Goal: Task Accomplishment & Management: Manage account settings

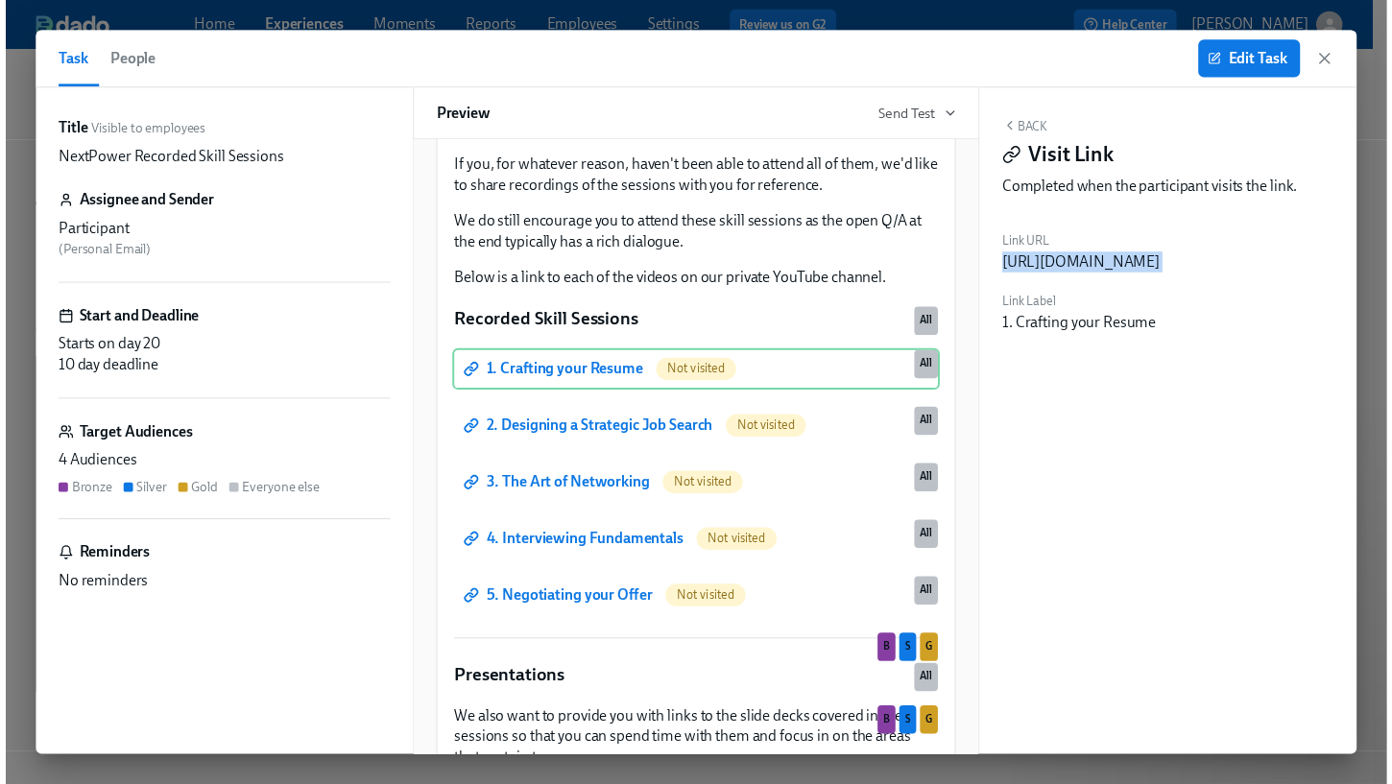
scroll to position [106, 0]
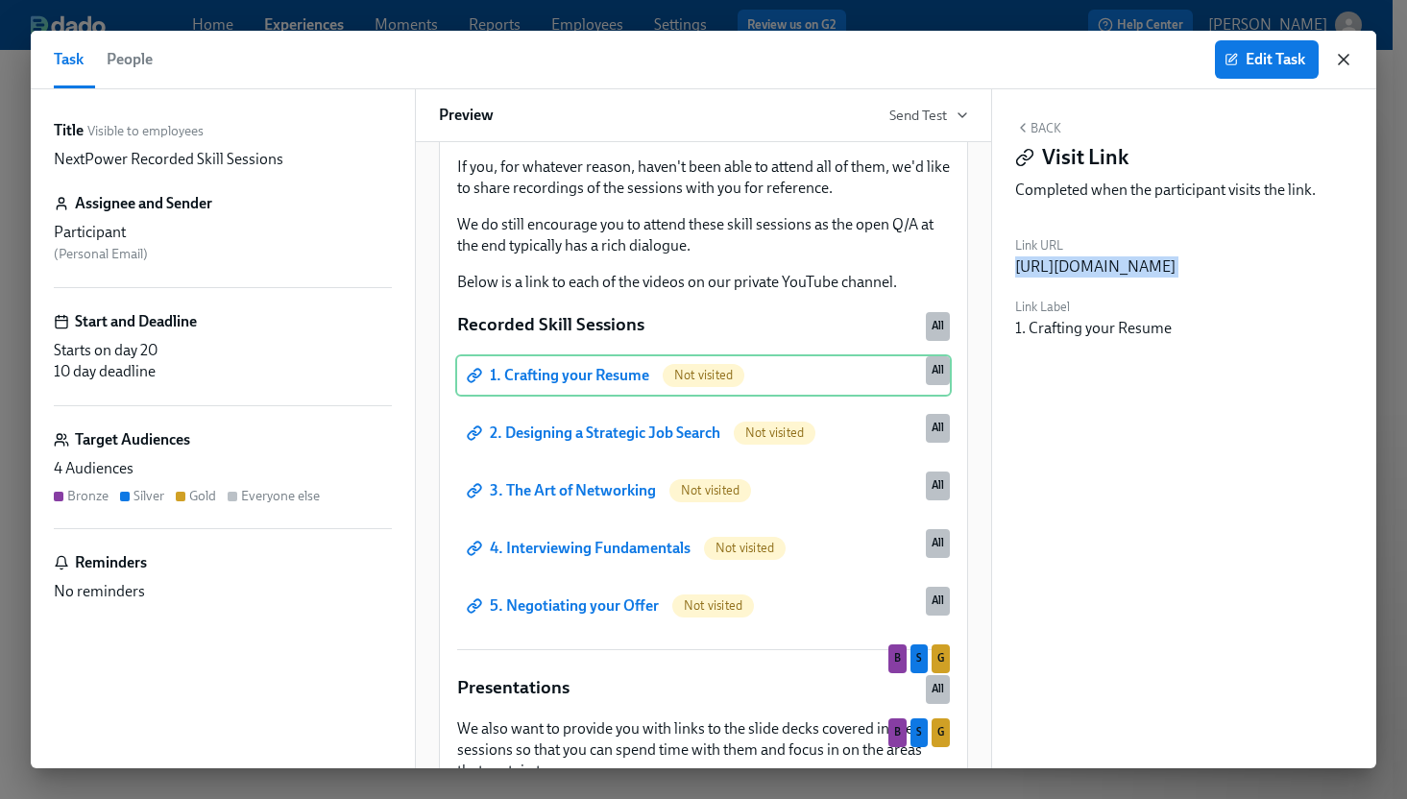
click at [1340, 60] on icon "button" at bounding box center [1343, 59] width 19 height 19
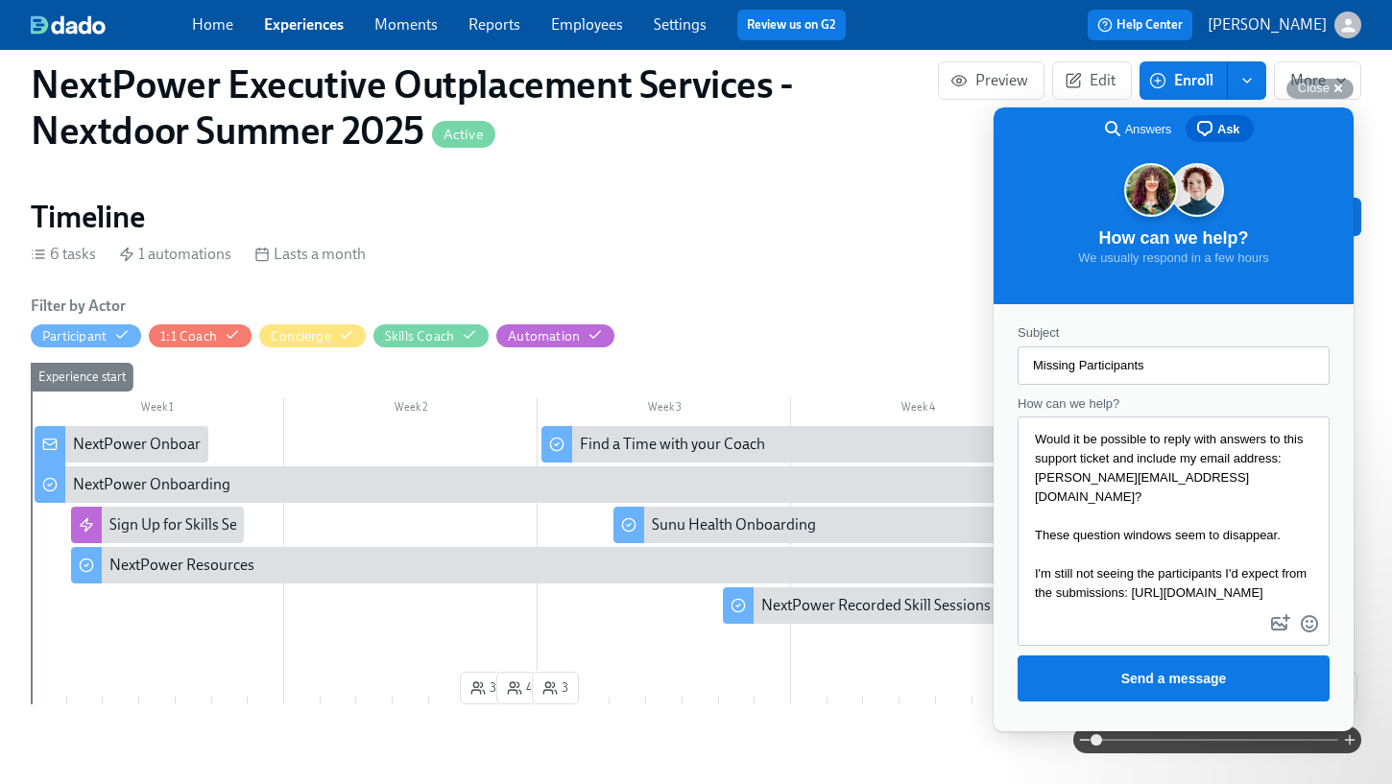
click at [1132, 131] on span "Answers" at bounding box center [1148, 129] width 46 height 19
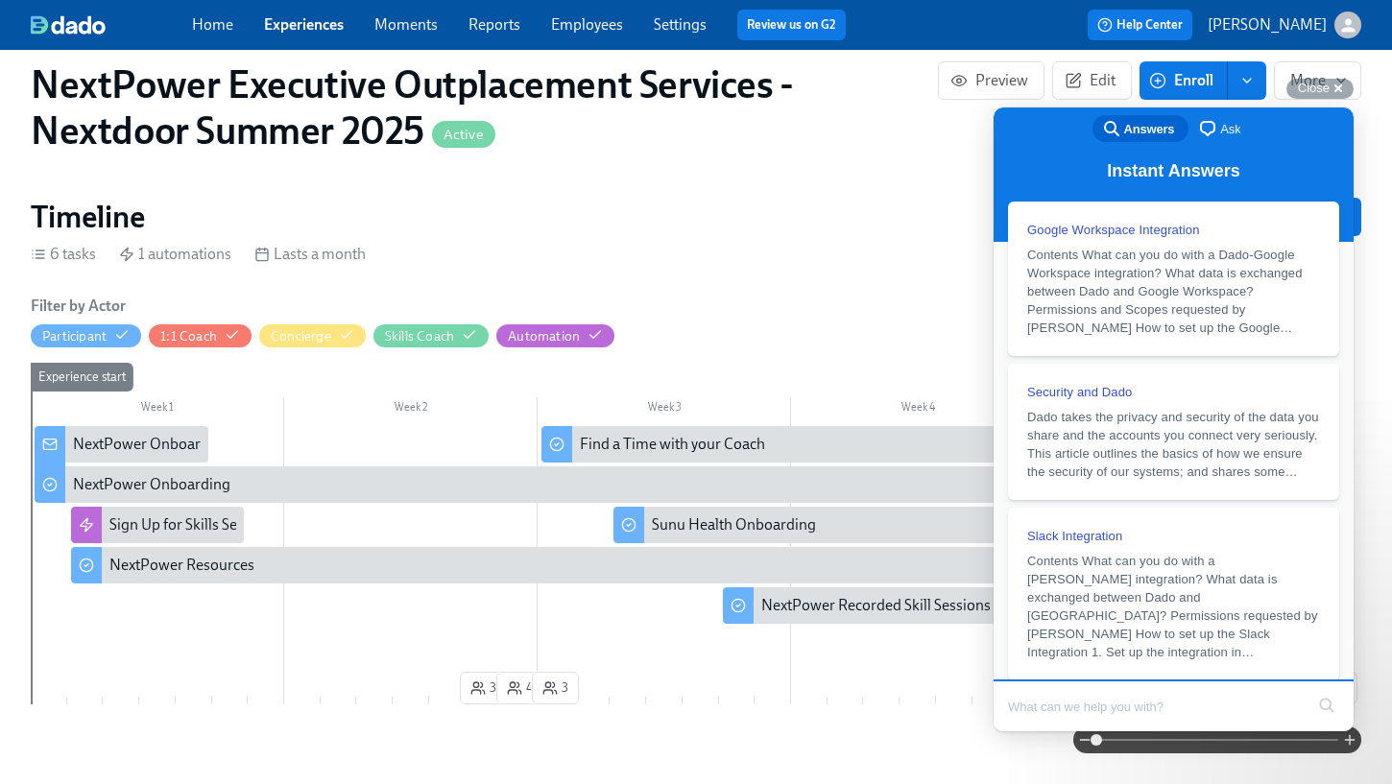
click at [1220, 126] on span "Ask" at bounding box center [1230, 129] width 20 height 19
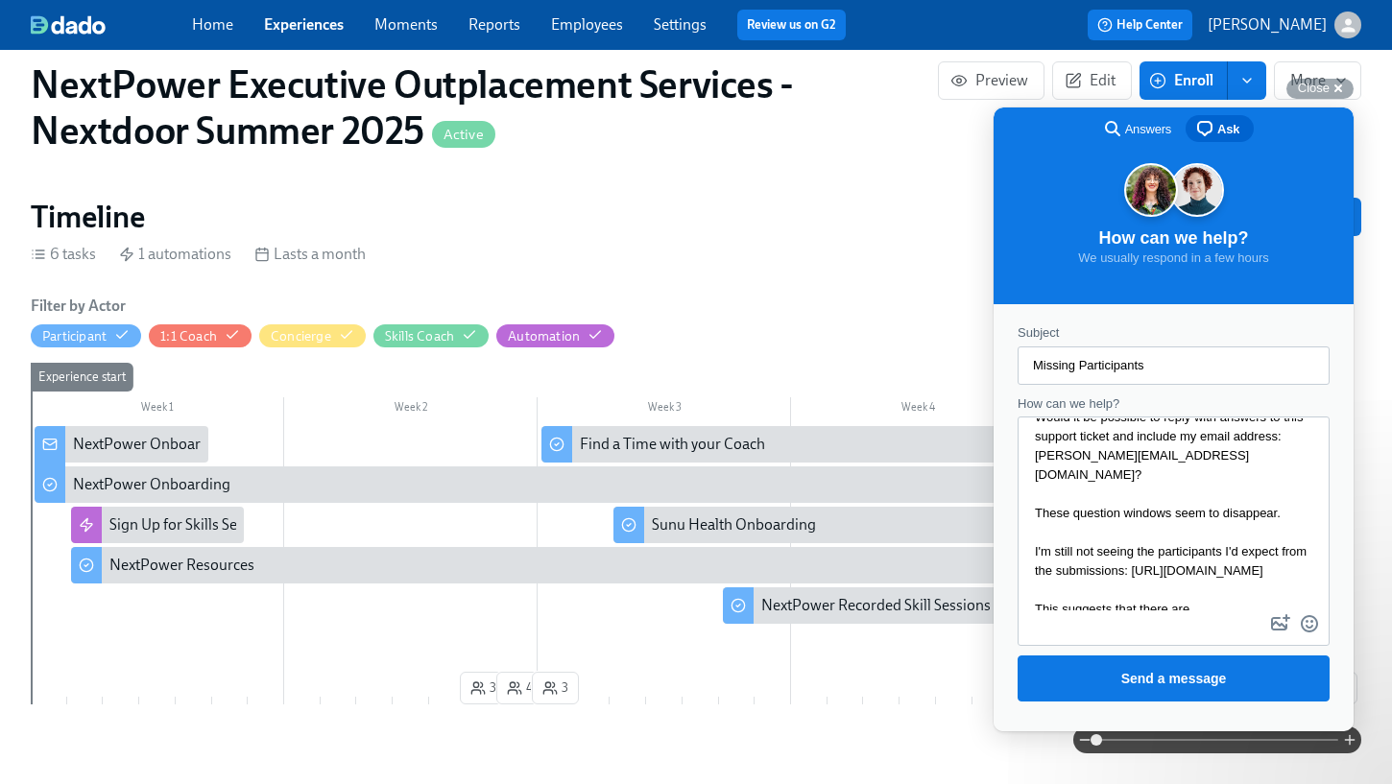
scroll to position [119, 0]
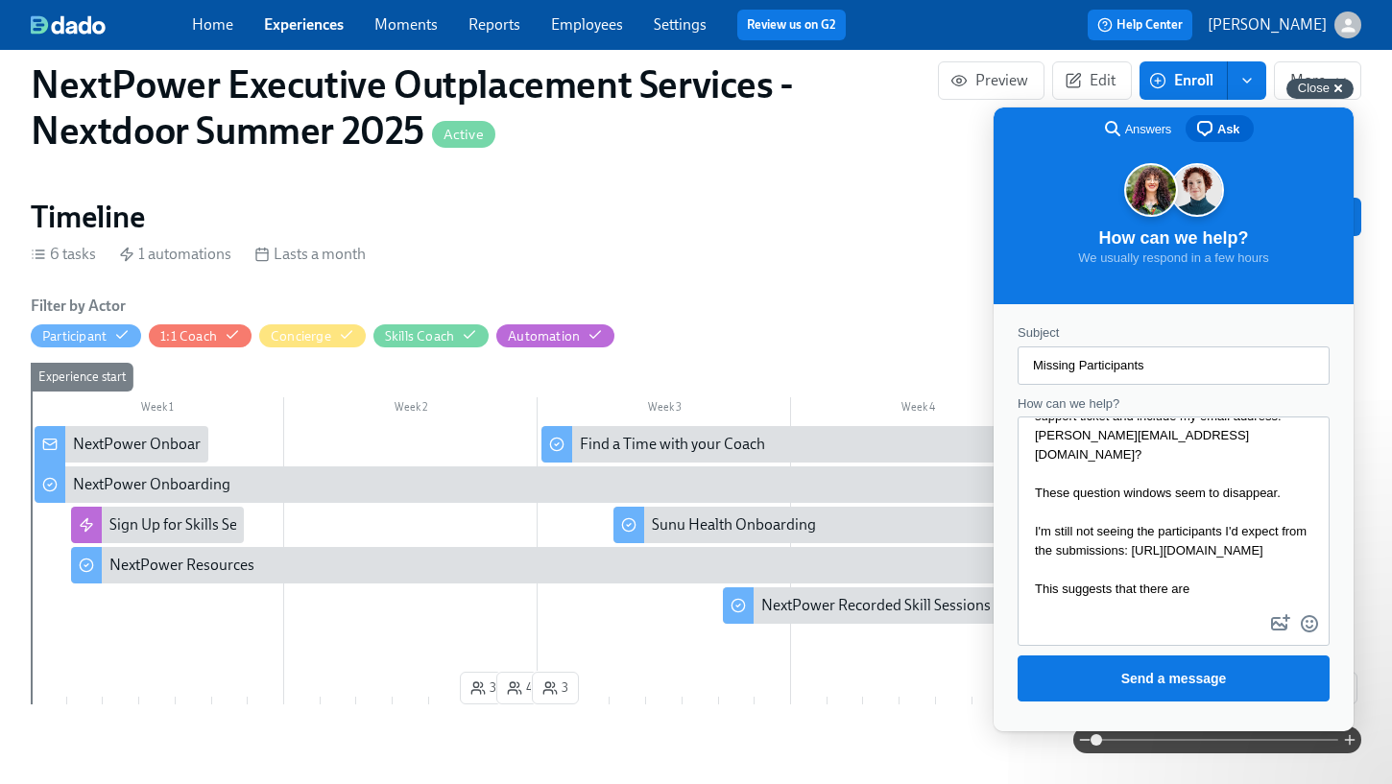
click at [1325, 87] on span "Close" at bounding box center [1314, 88] width 32 height 14
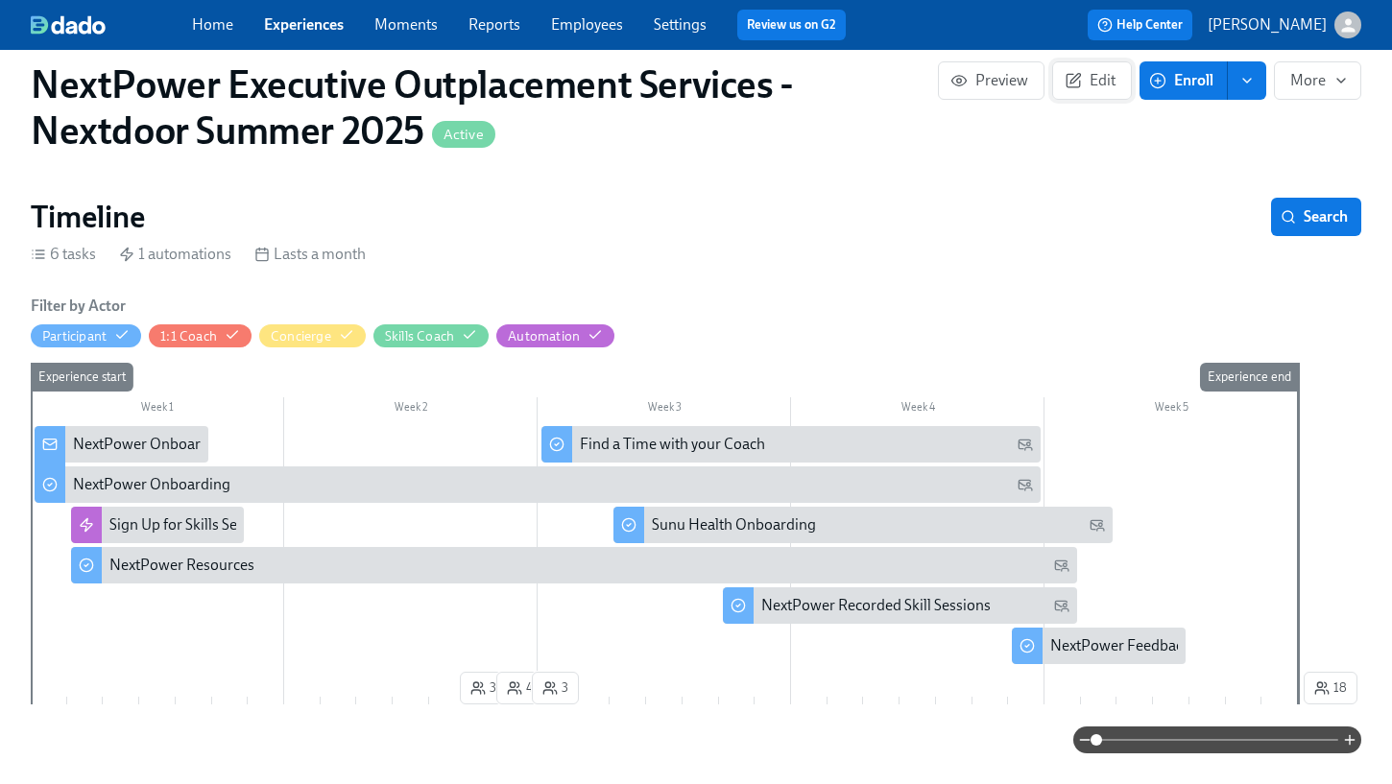
click at [1096, 80] on span "Edit" at bounding box center [1092, 80] width 47 height 19
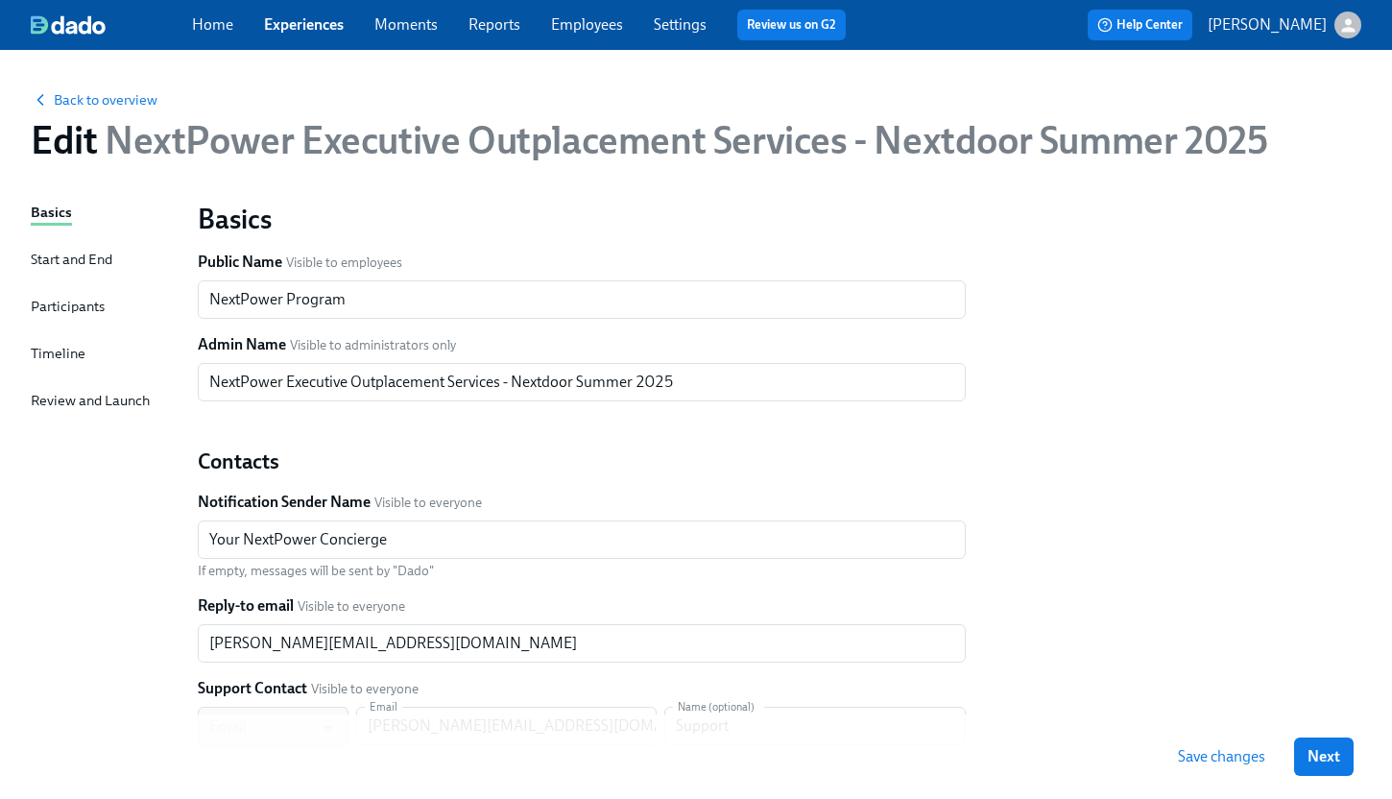
click at [76, 312] on div "Participants" at bounding box center [68, 306] width 74 height 21
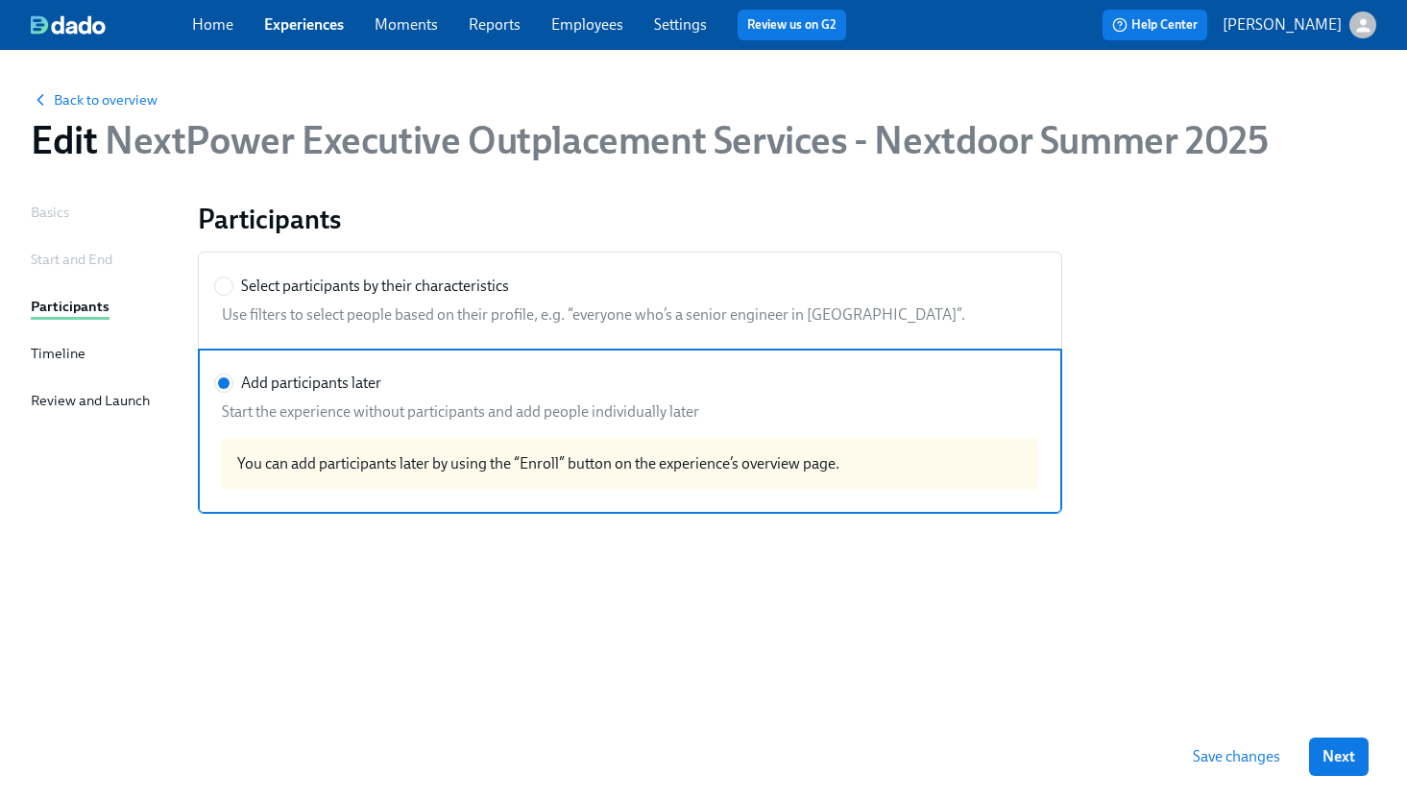
drag, startPoint x: 225, startPoint y: 284, endPoint x: 284, endPoint y: 391, distance: 122.1
click at [284, 391] on div "Select participants by their characteristics Use filters to select people based…" at bounding box center [630, 383] width 864 height 262
click at [89, 259] on div "Start and End" at bounding box center [72, 259] width 82 height 21
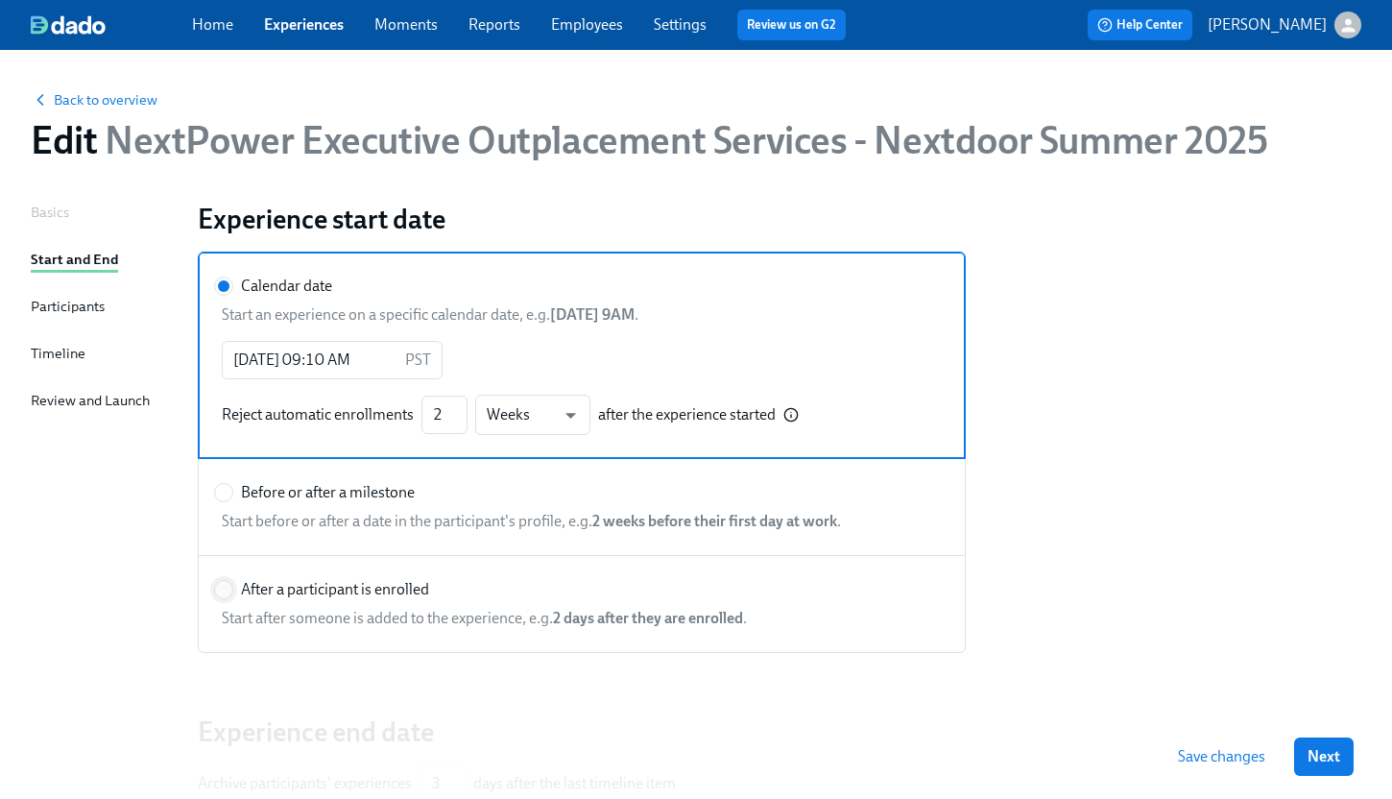
click at [229, 590] on input "After a participant is enrolled" at bounding box center [223, 589] width 17 height 17
radio input "true"
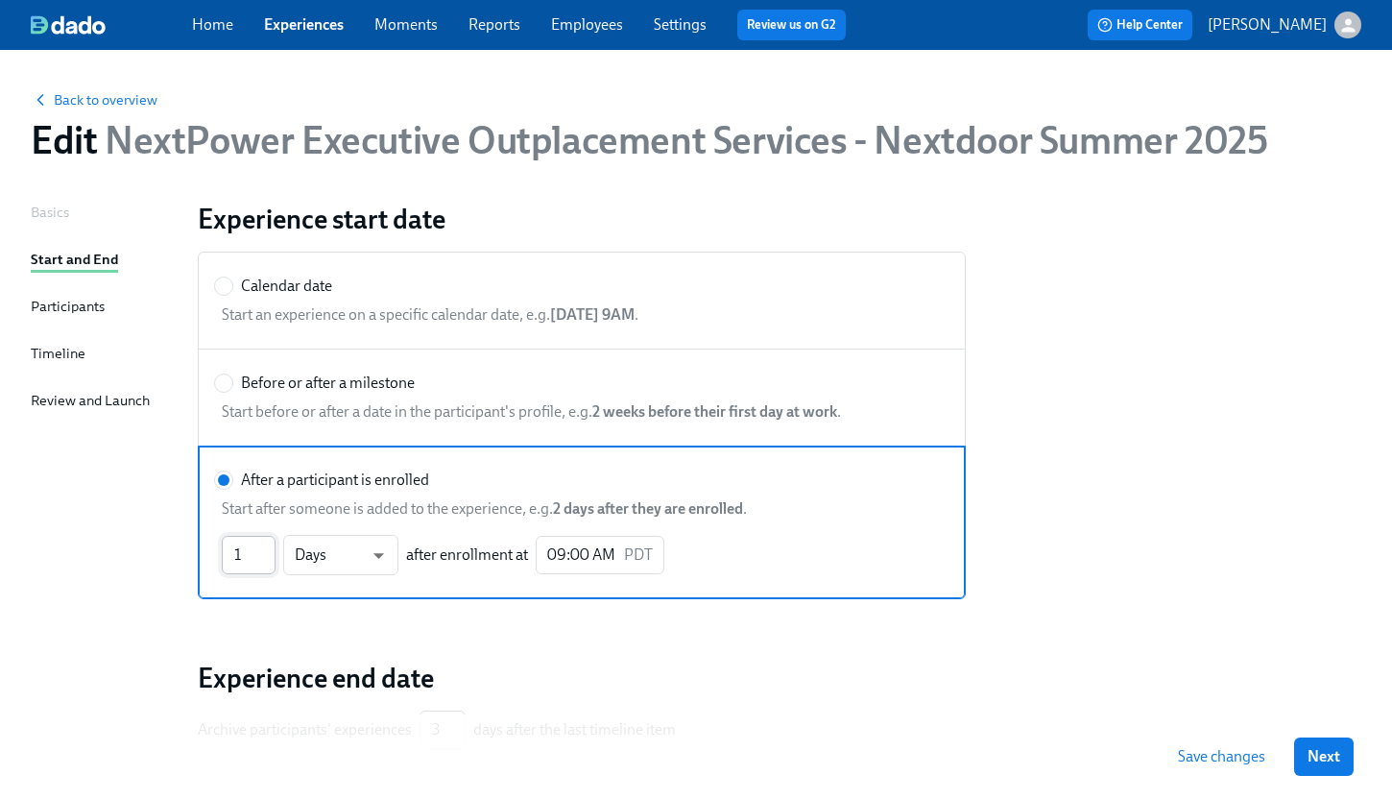
type input "1"
click at [269, 552] on input "1" at bounding box center [249, 555] width 54 height 38
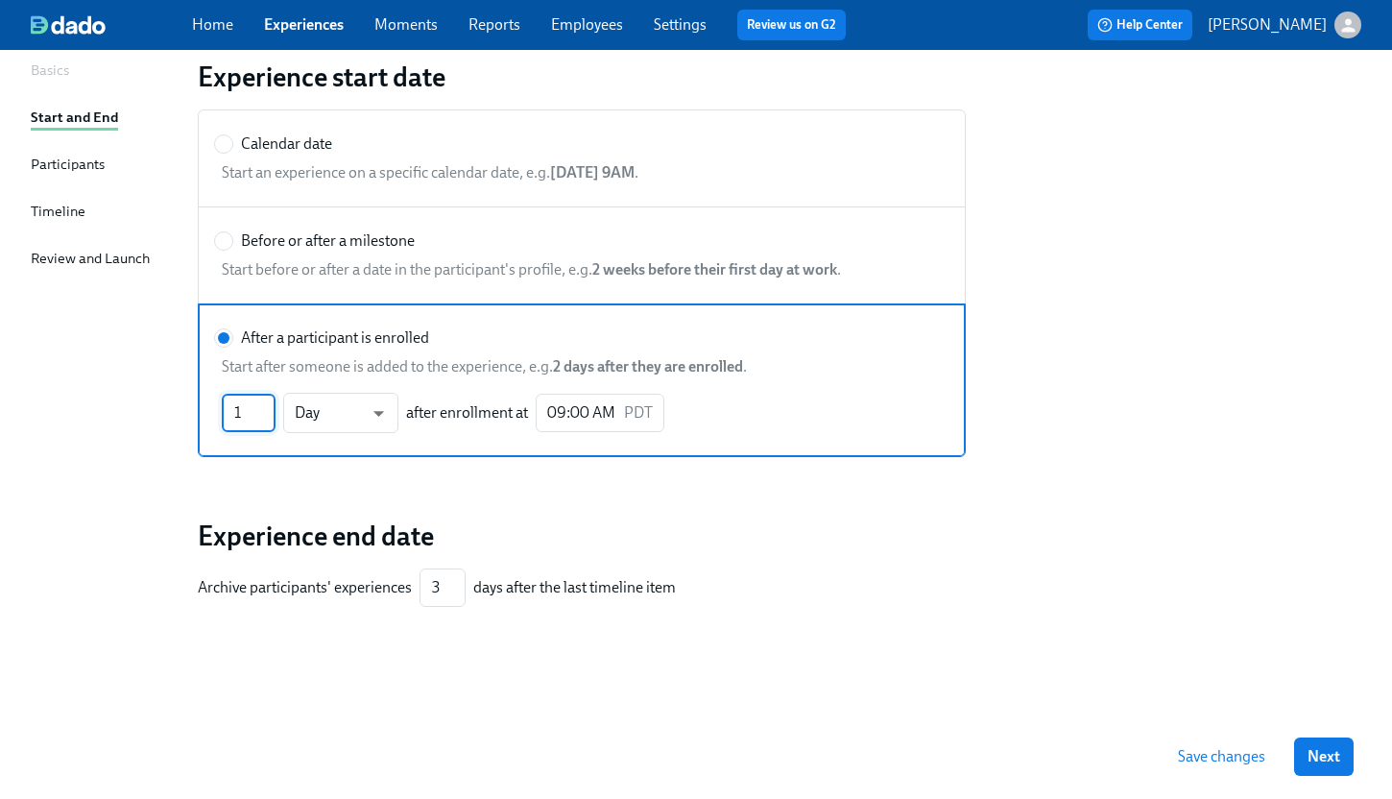
click at [1200, 751] on span "Save changes" at bounding box center [1221, 756] width 87 height 19
click at [1241, 749] on span "Save changes" at bounding box center [1221, 756] width 87 height 19
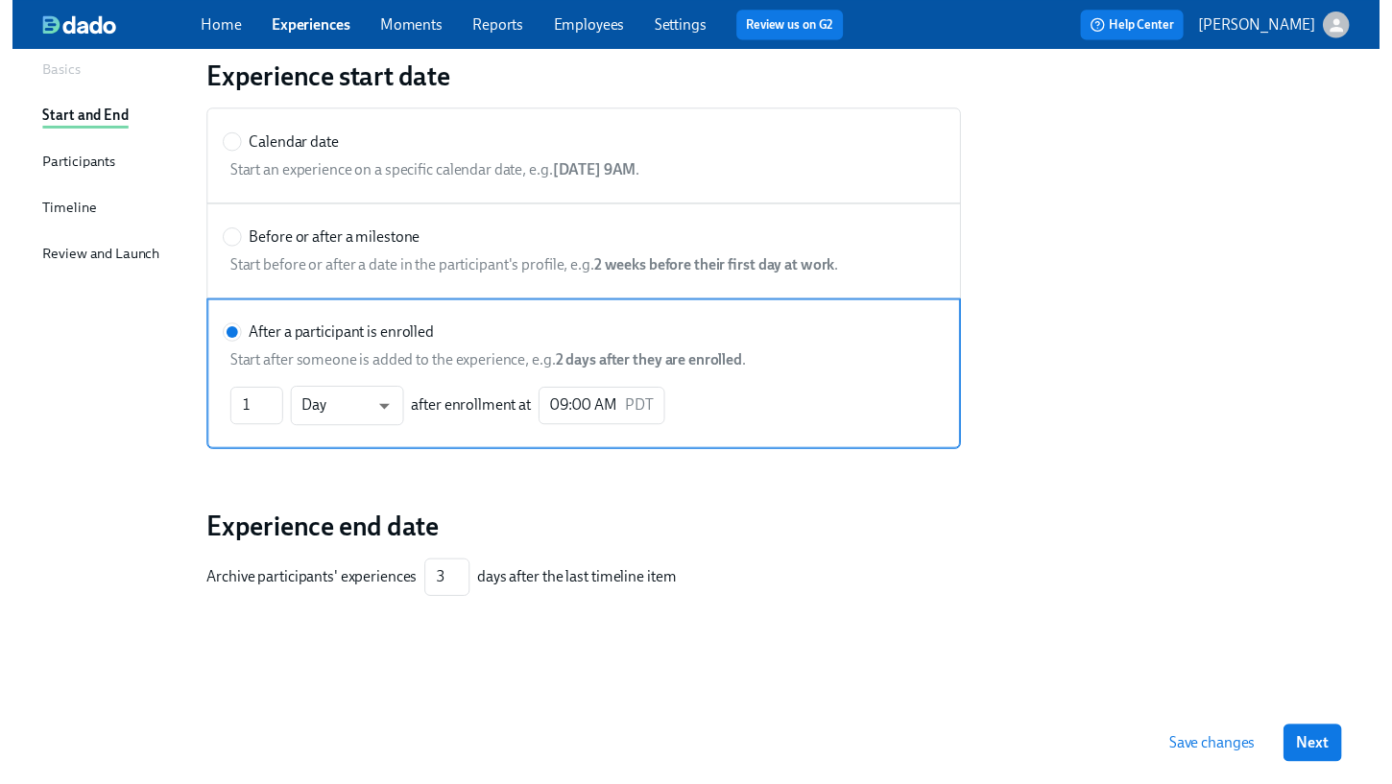
scroll to position [0, 0]
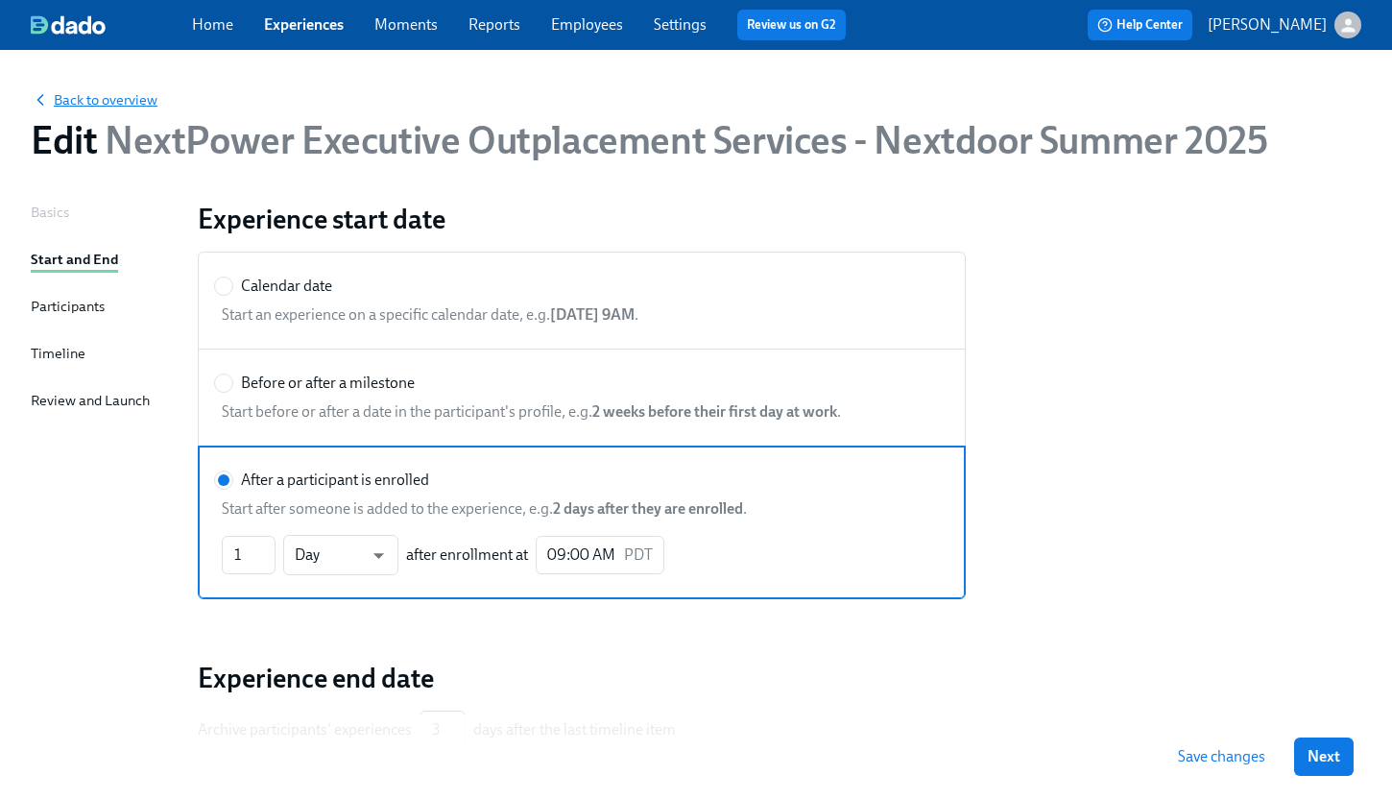
click at [90, 96] on span "Back to overview" at bounding box center [94, 99] width 127 height 19
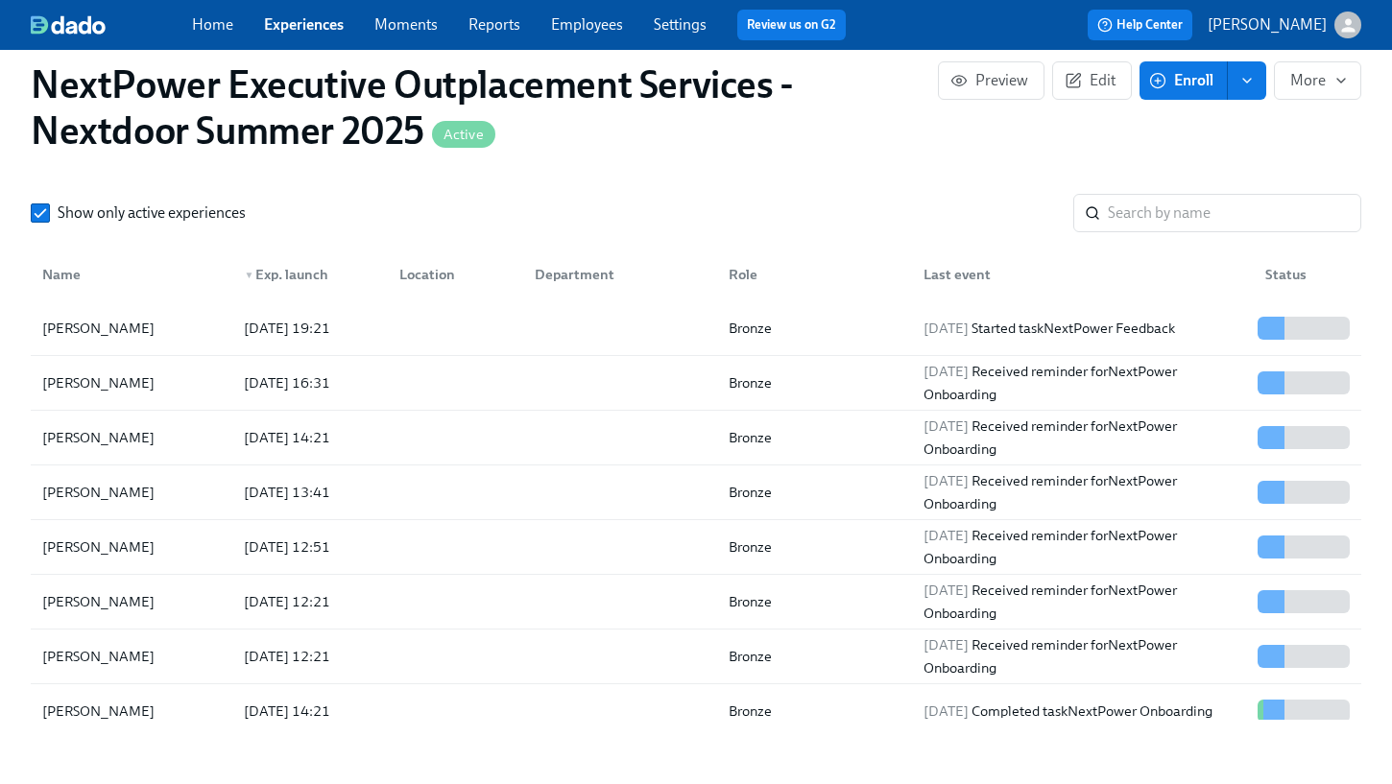
click at [296, 32] on link "Experiences" at bounding box center [304, 24] width 80 height 18
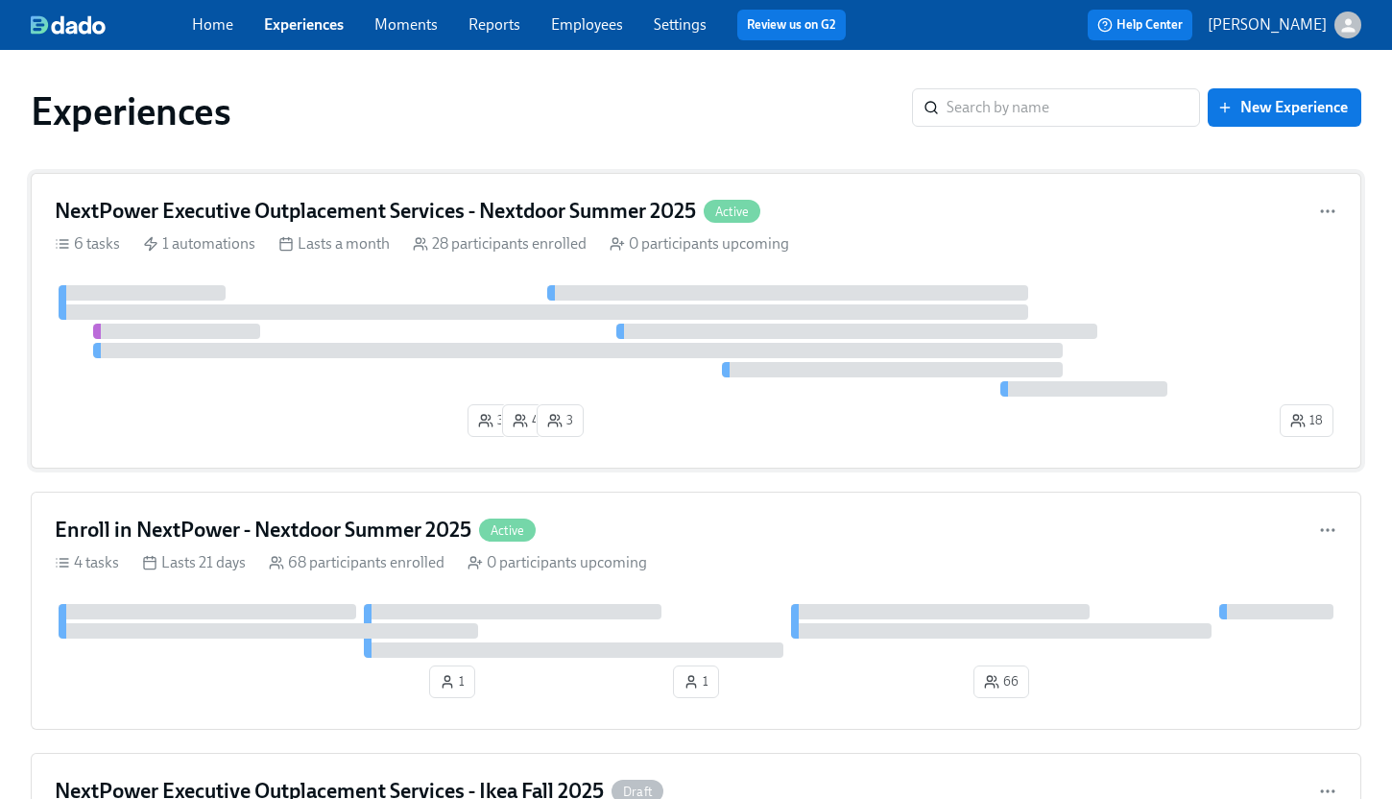
click at [403, 292] on div at bounding box center [665, 340] width 1221 height 111
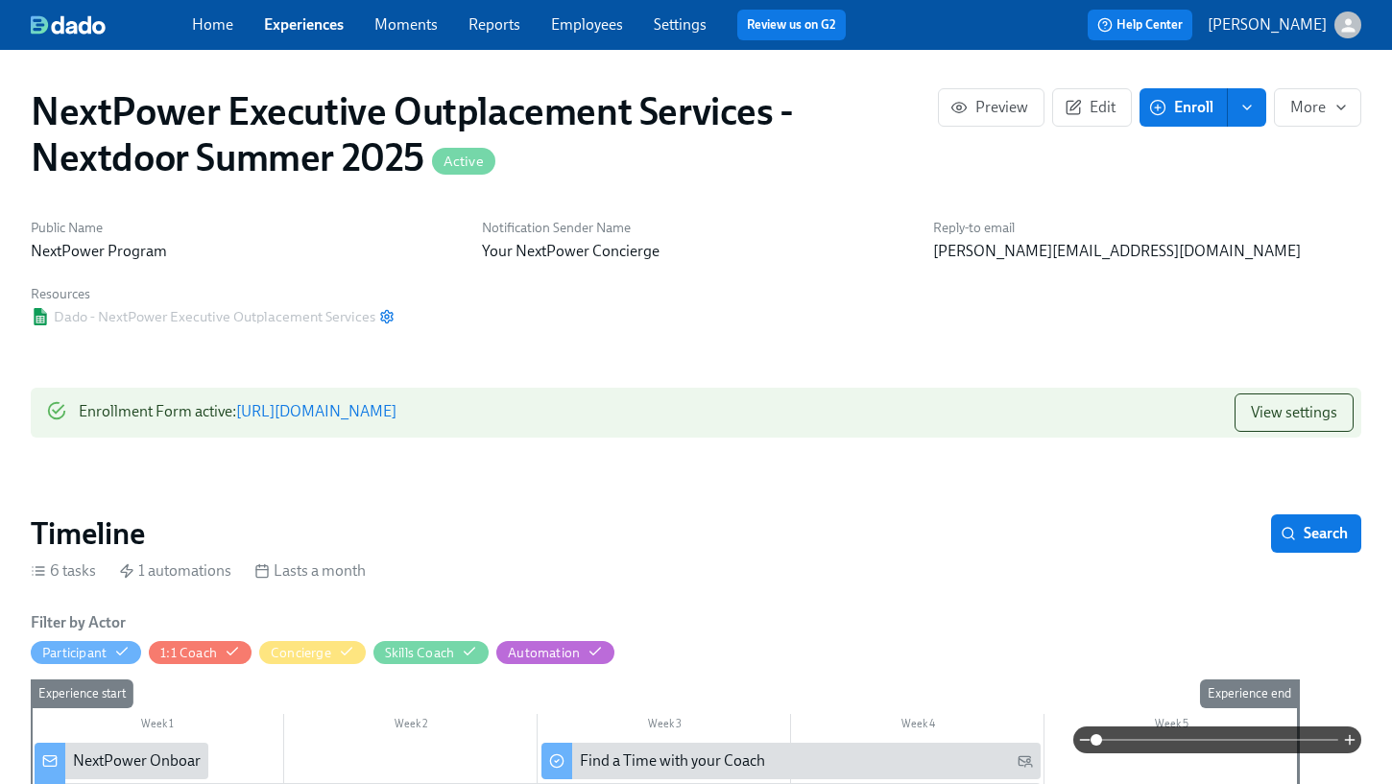
scroll to position [0, 3026]
